Goal: Task Accomplishment & Management: Manage account settings

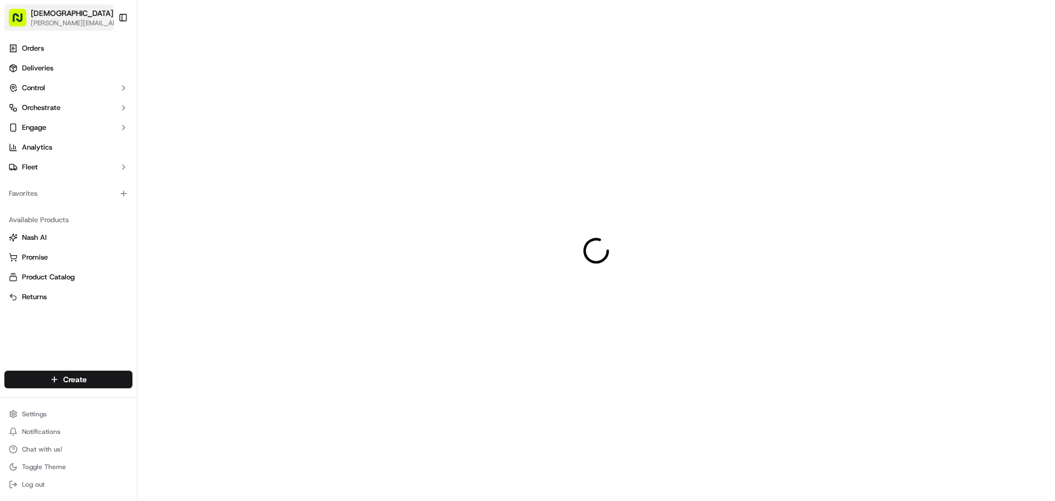
click at [53, 25] on span "[PERSON_NAME][EMAIL_ADDRESS][DOMAIN_NAME]" at bounding box center [78, 23] width 95 height 9
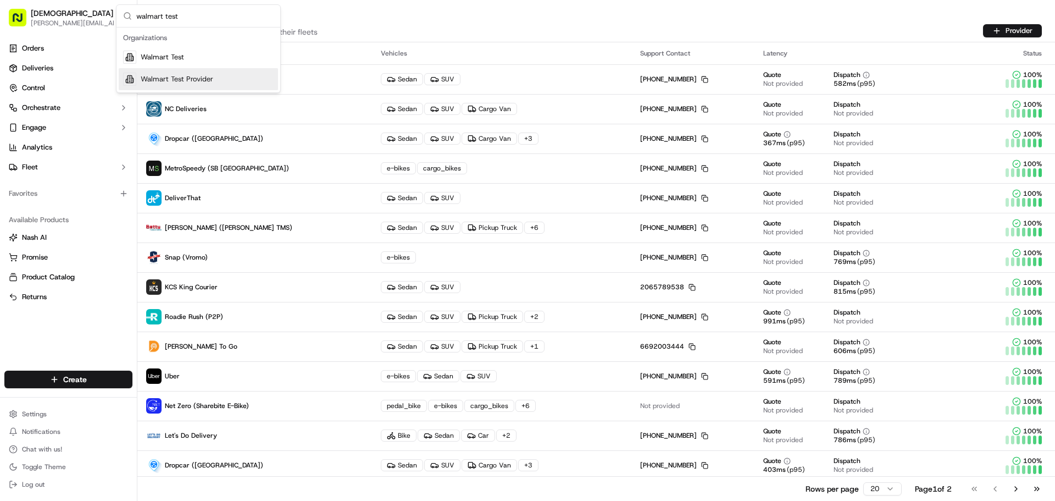
type input "walmart test"
click at [202, 82] on span "Walmart Test Provider" at bounding box center [177, 79] width 73 height 10
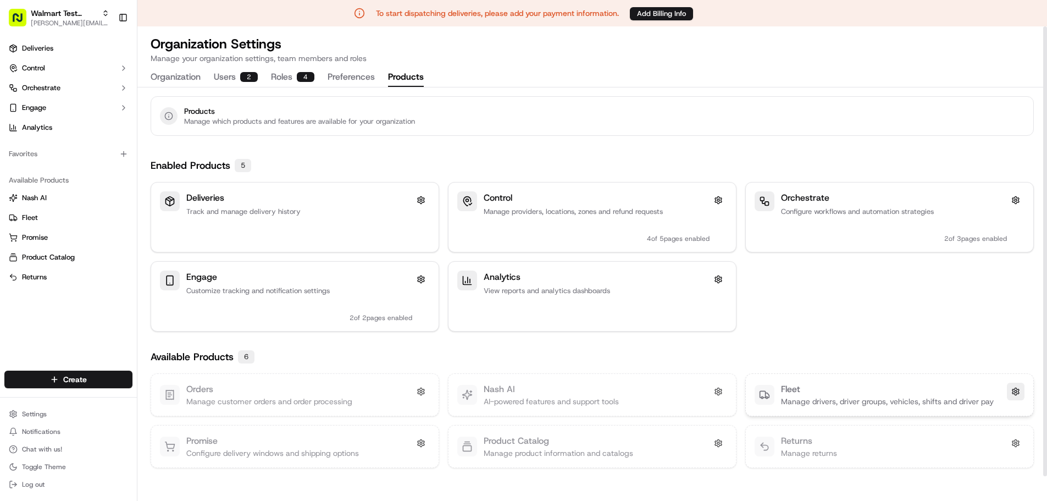
click at [1011, 394] on button at bounding box center [1016, 392] width 18 height 18
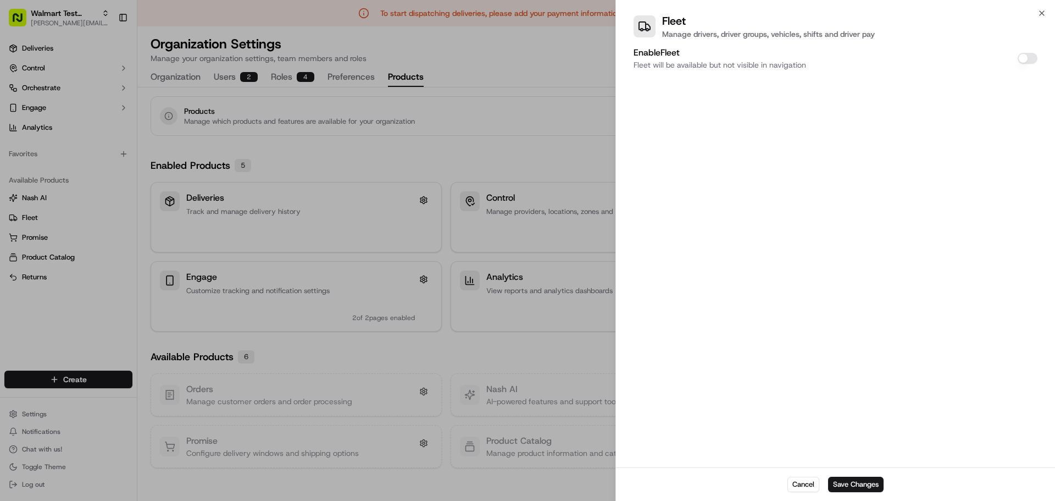
click at [1020, 58] on button "Enable Fleet" at bounding box center [1028, 58] width 20 height 11
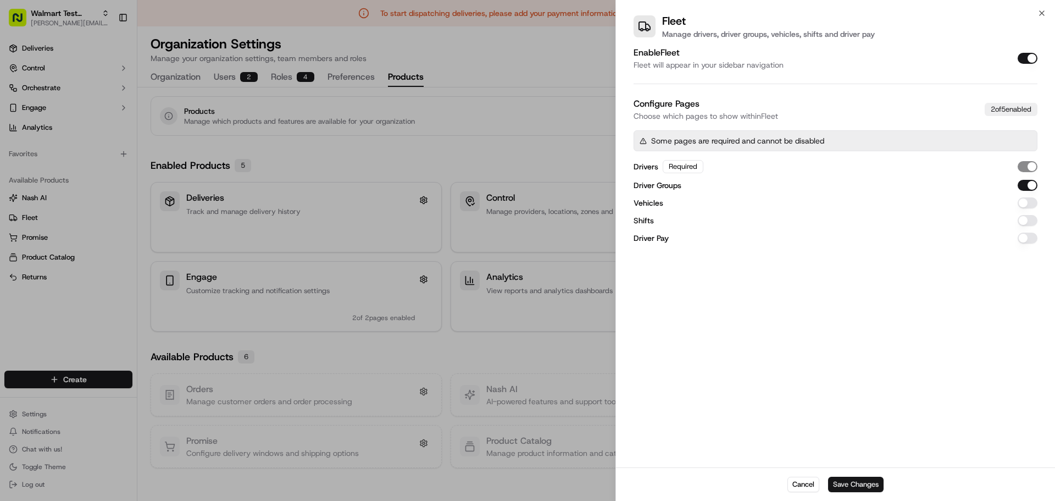
click at [849, 481] on button "Save Changes" at bounding box center [856, 484] width 56 height 15
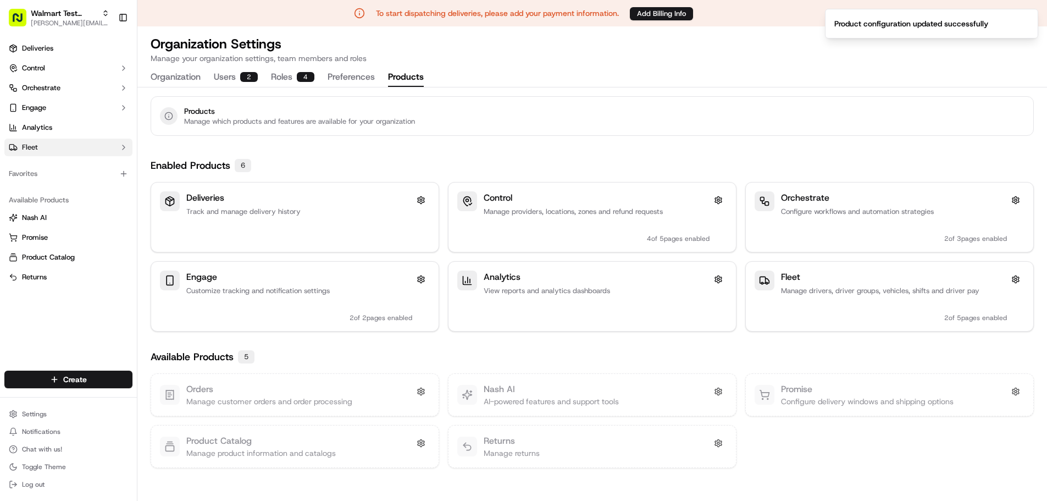
click at [77, 146] on button "Fleet" at bounding box center [68, 148] width 128 height 18
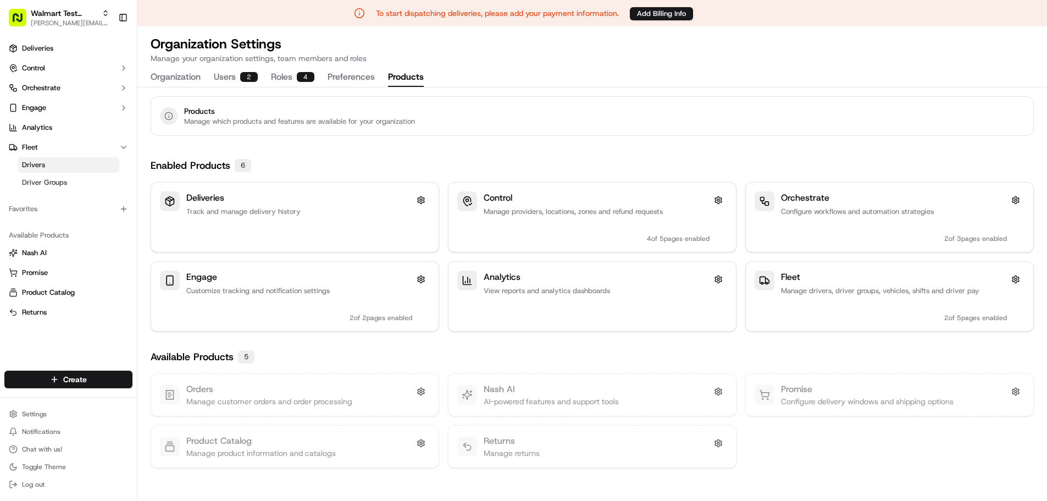
click at [62, 166] on link "Drivers" at bounding box center [69, 164] width 102 height 15
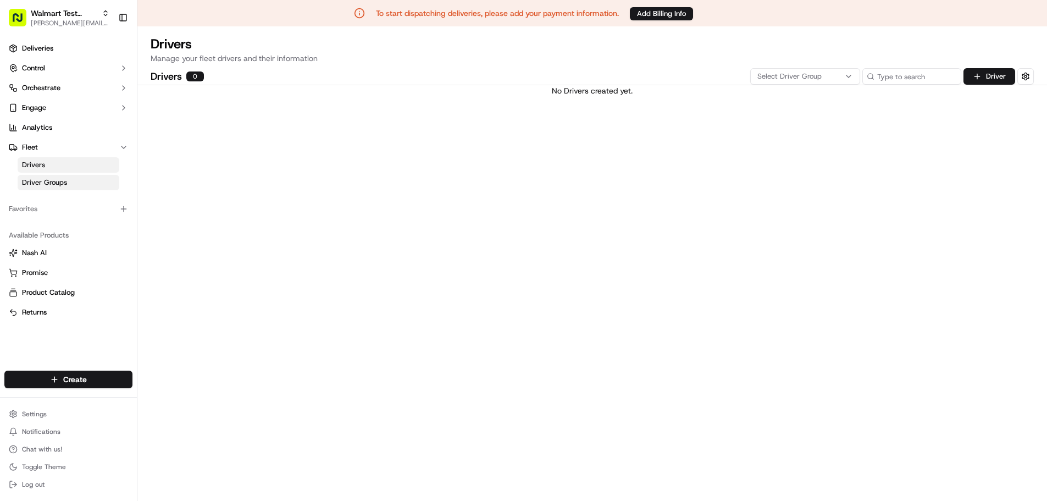
click at [80, 176] on link "Driver Groups" at bounding box center [69, 182] width 102 height 15
